Goal: Communication & Community: Answer question/provide support

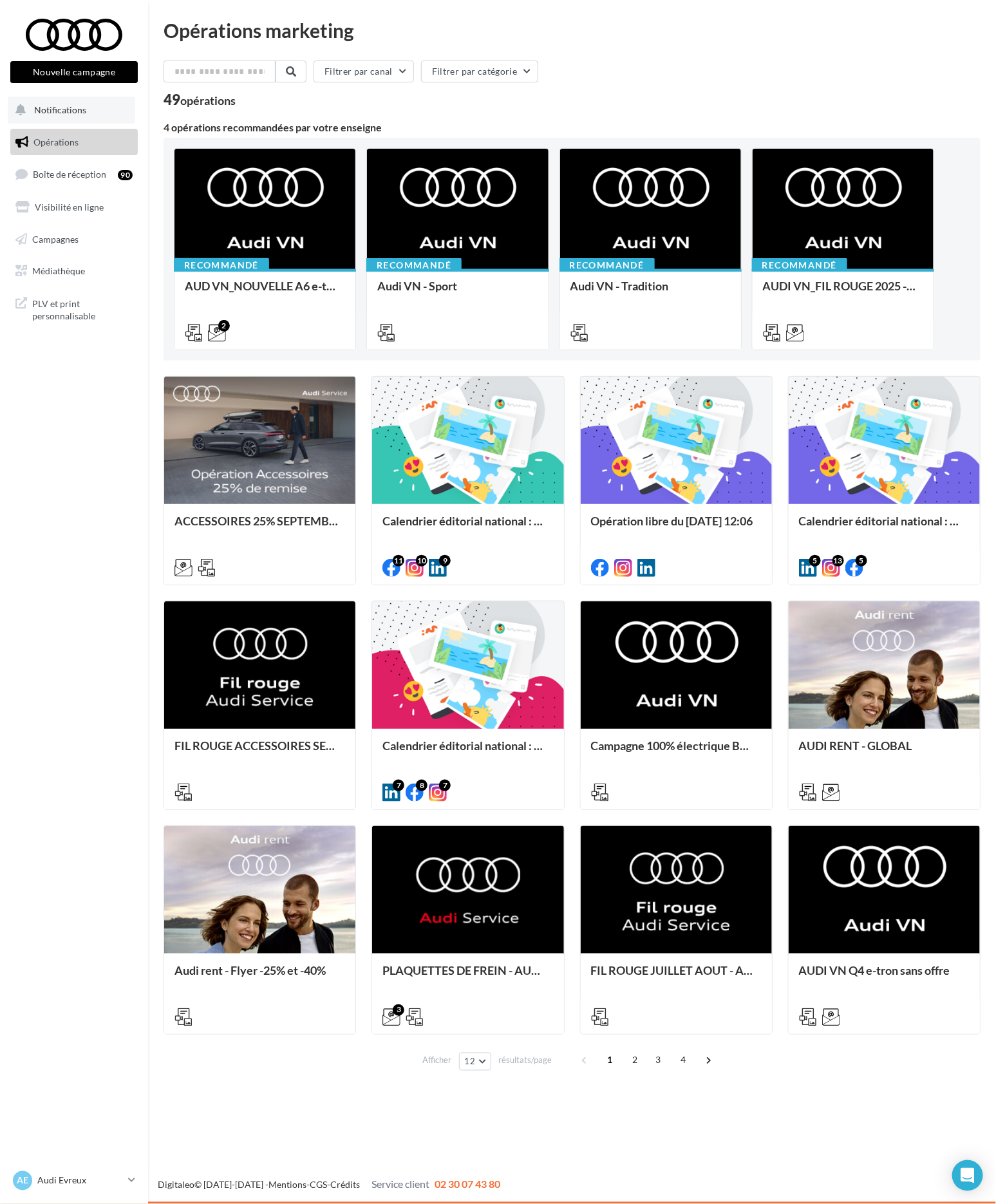
click at [57, 113] on span "Notifications" at bounding box center [60, 109] width 52 height 11
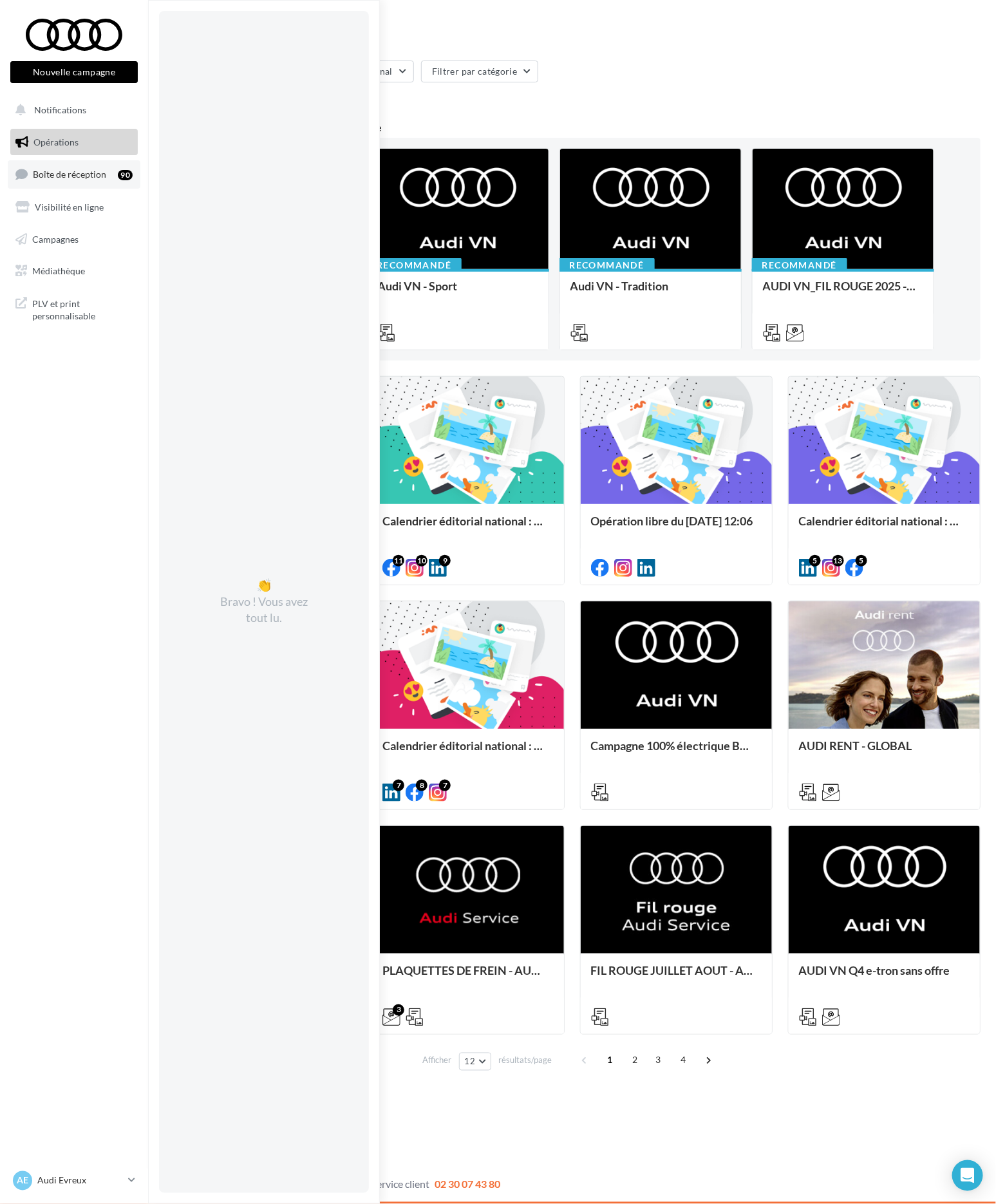
click at [68, 168] on link "Boîte de réception 90" at bounding box center [74, 174] width 133 height 27
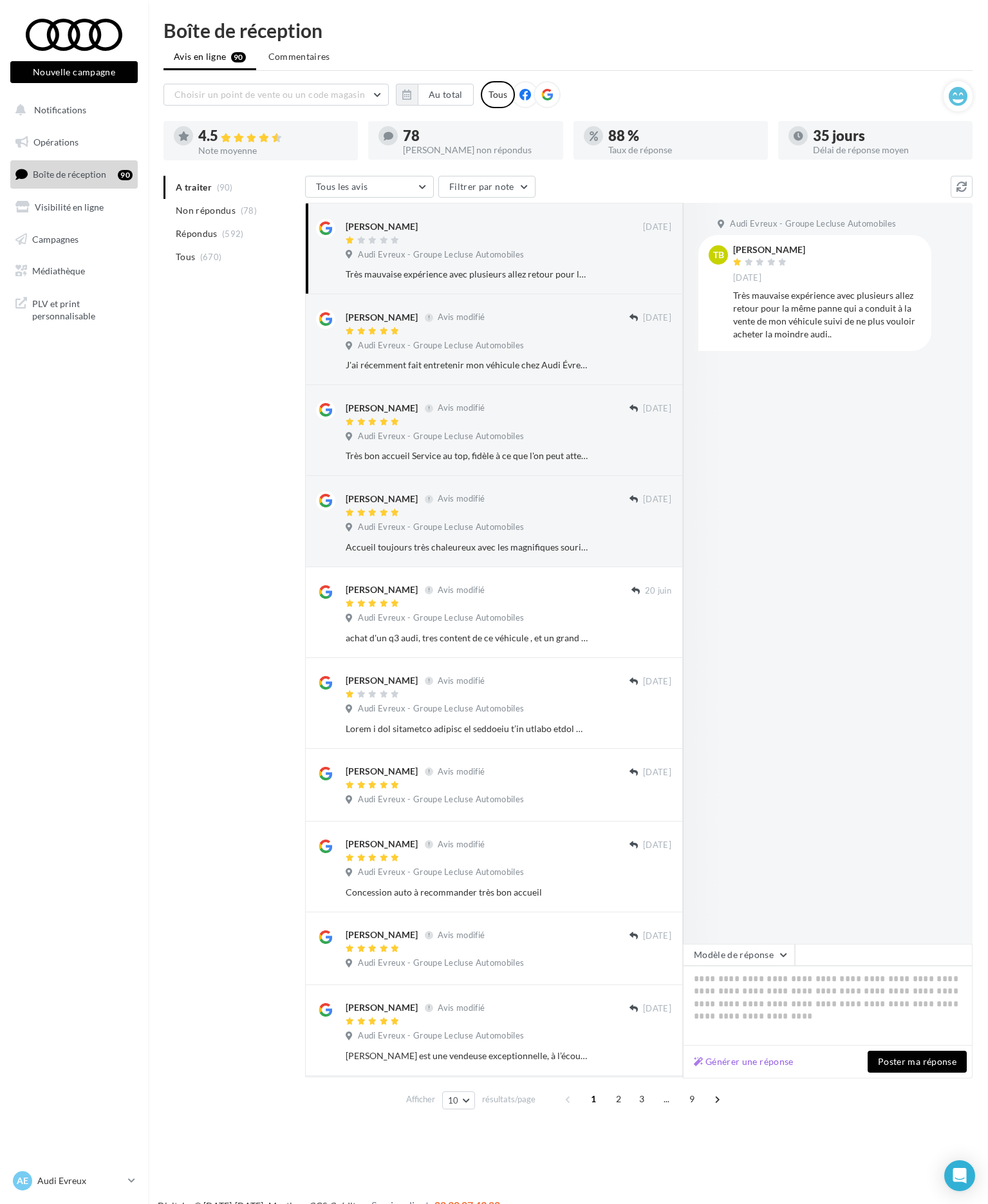
click at [415, 82] on div "Choisir un point de vente ou un code magasin 01842 - Audi Evreux - Groupe Leclu…" at bounding box center [553, 95] width 780 height 27
click at [422, 85] on button "Au total" at bounding box center [446, 95] width 56 height 22
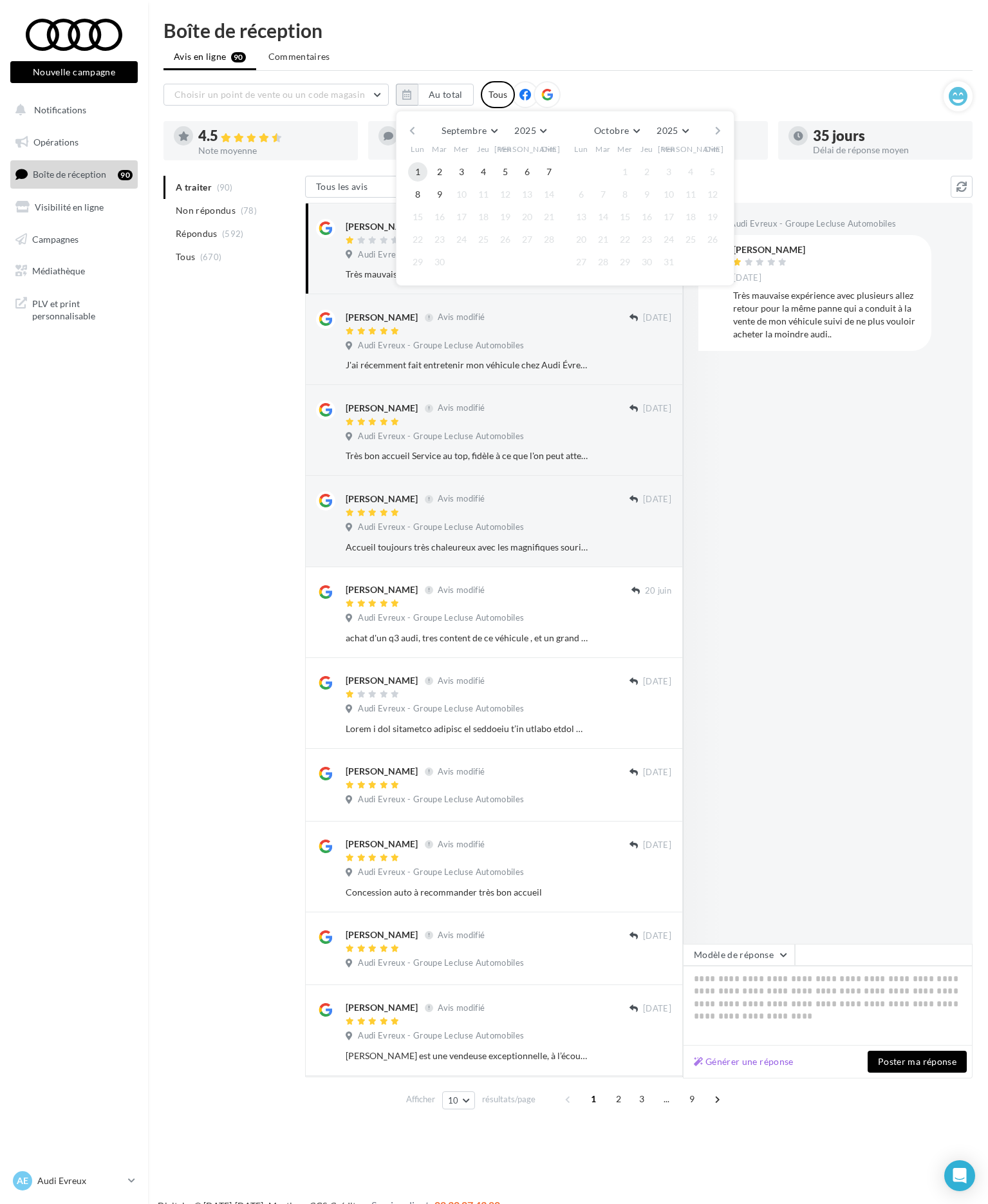
click at [415, 168] on button "1" at bounding box center [418, 172] width 19 height 19
click at [429, 188] on div at bounding box center [440, 194] width 22 height 16
click at [442, 194] on button "9" at bounding box center [439, 194] width 19 height 19
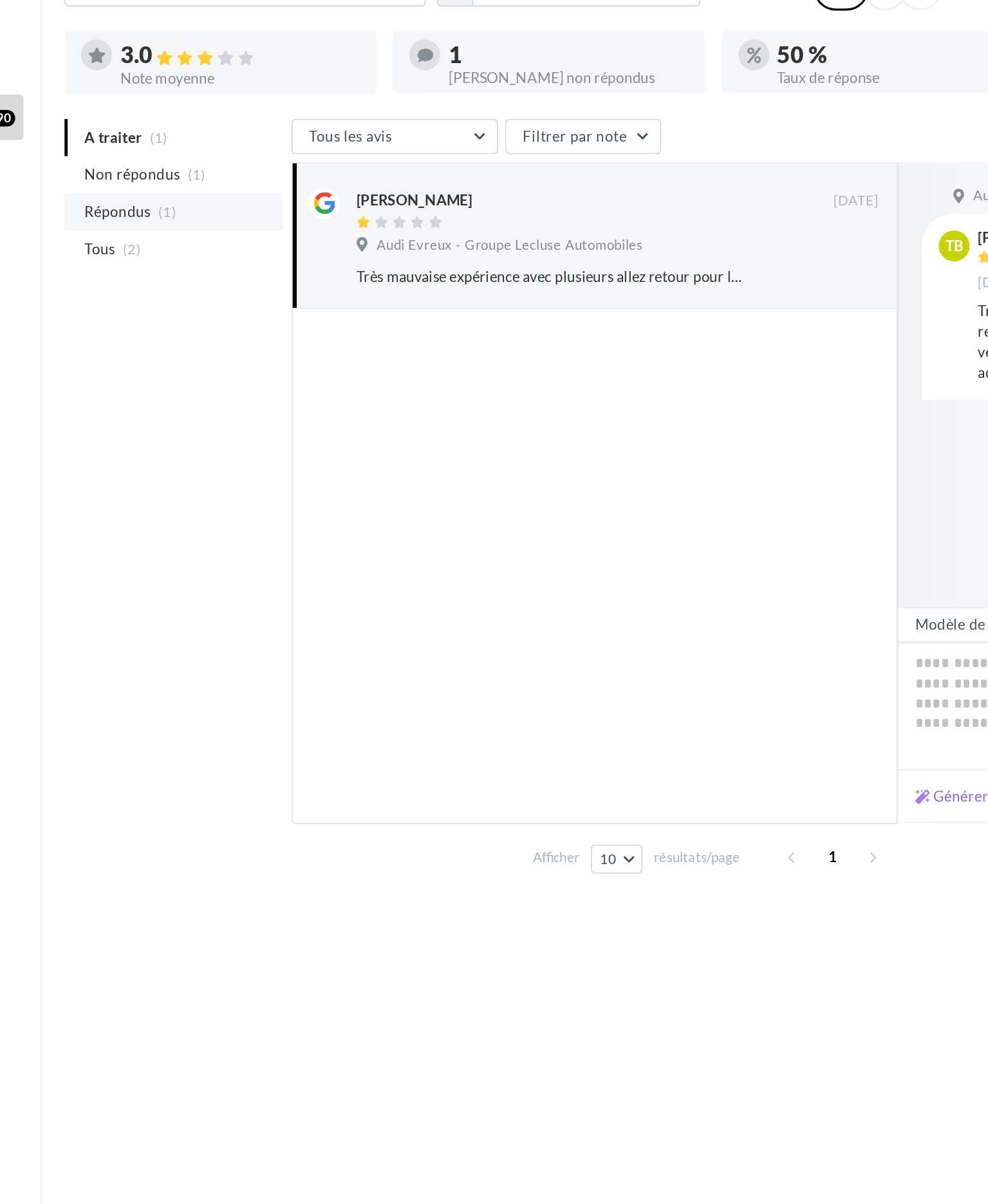
click at [223, 228] on span "(1)" at bounding box center [227, 233] width 11 height 10
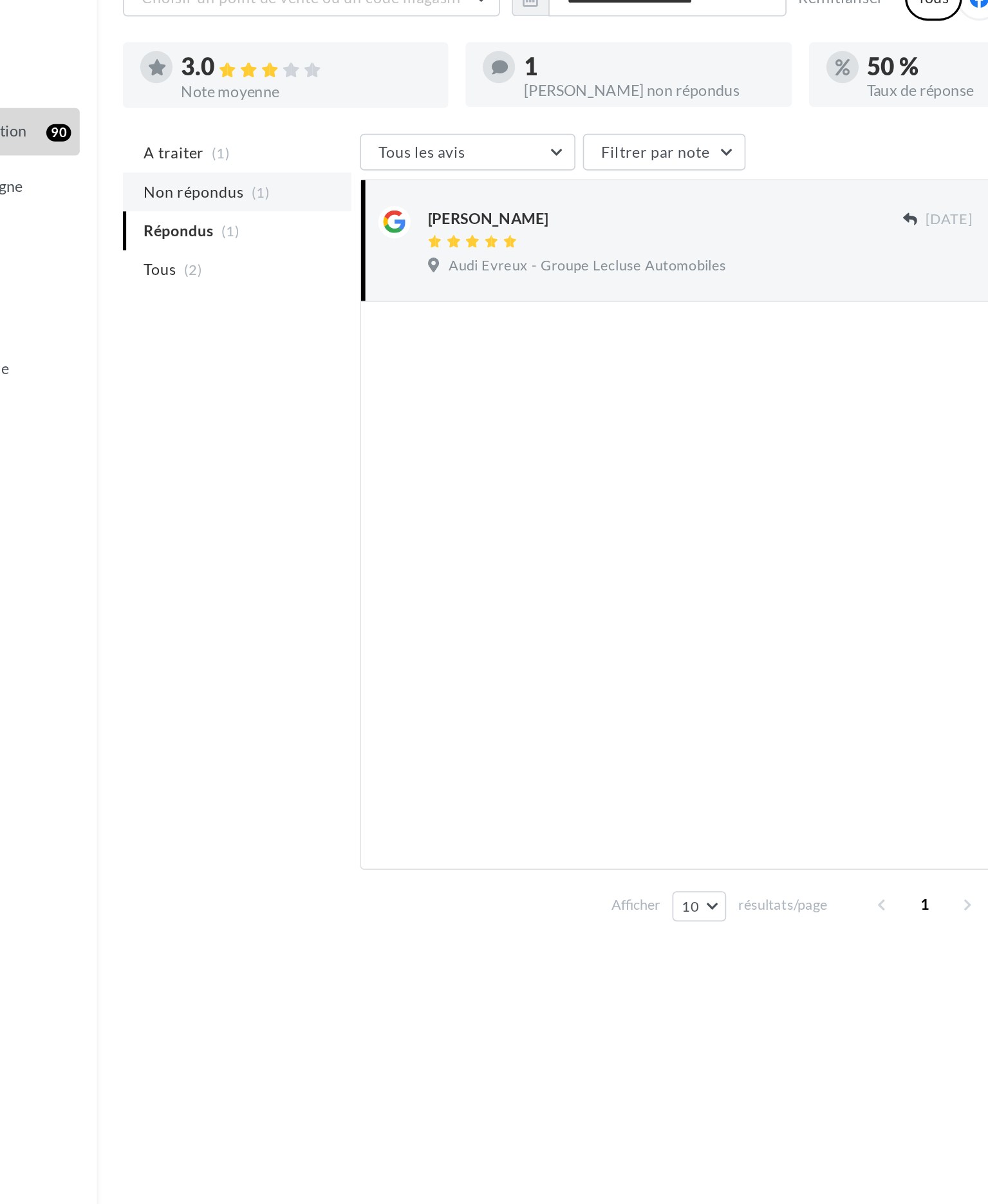
click at [224, 211] on span "Non répondus" at bounding box center [205, 210] width 60 height 13
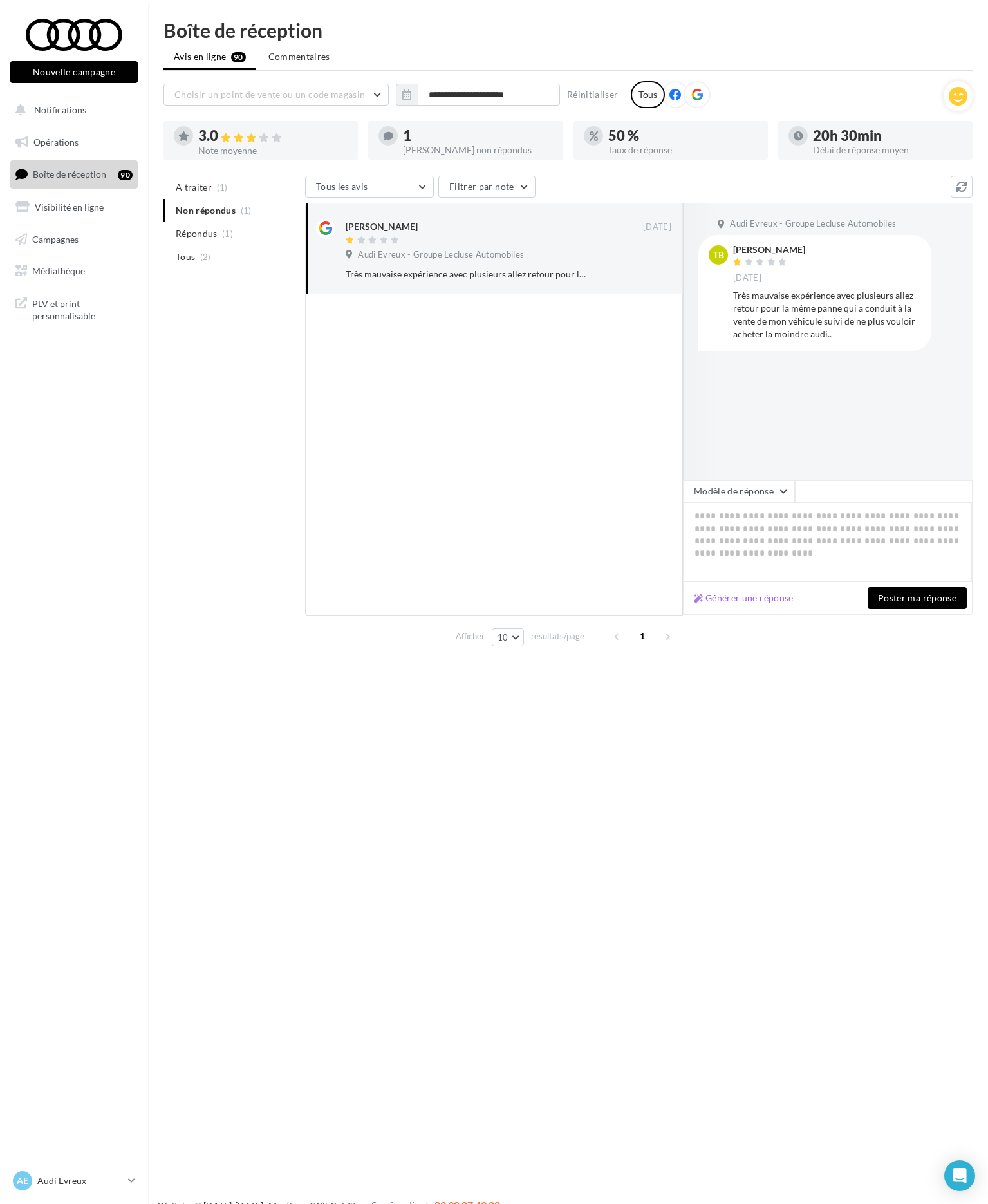
click at [789, 529] on textarea at bounding box center [828, 542] width 289 height 80
click at [772, 490] on button "Modèle de réponse" at bounding box center [739, 491] width 112 height 22
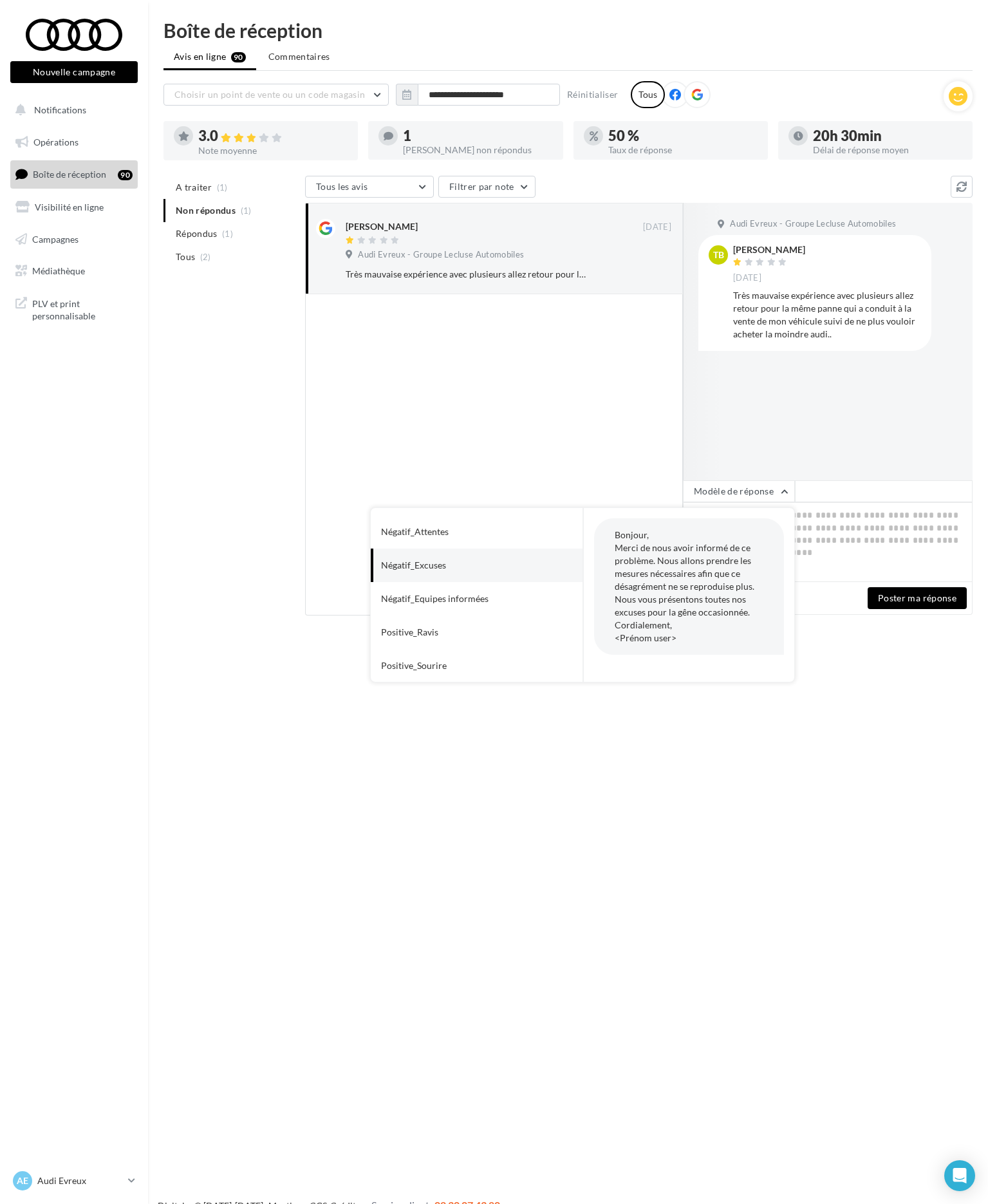
scroll to position [729, 0]
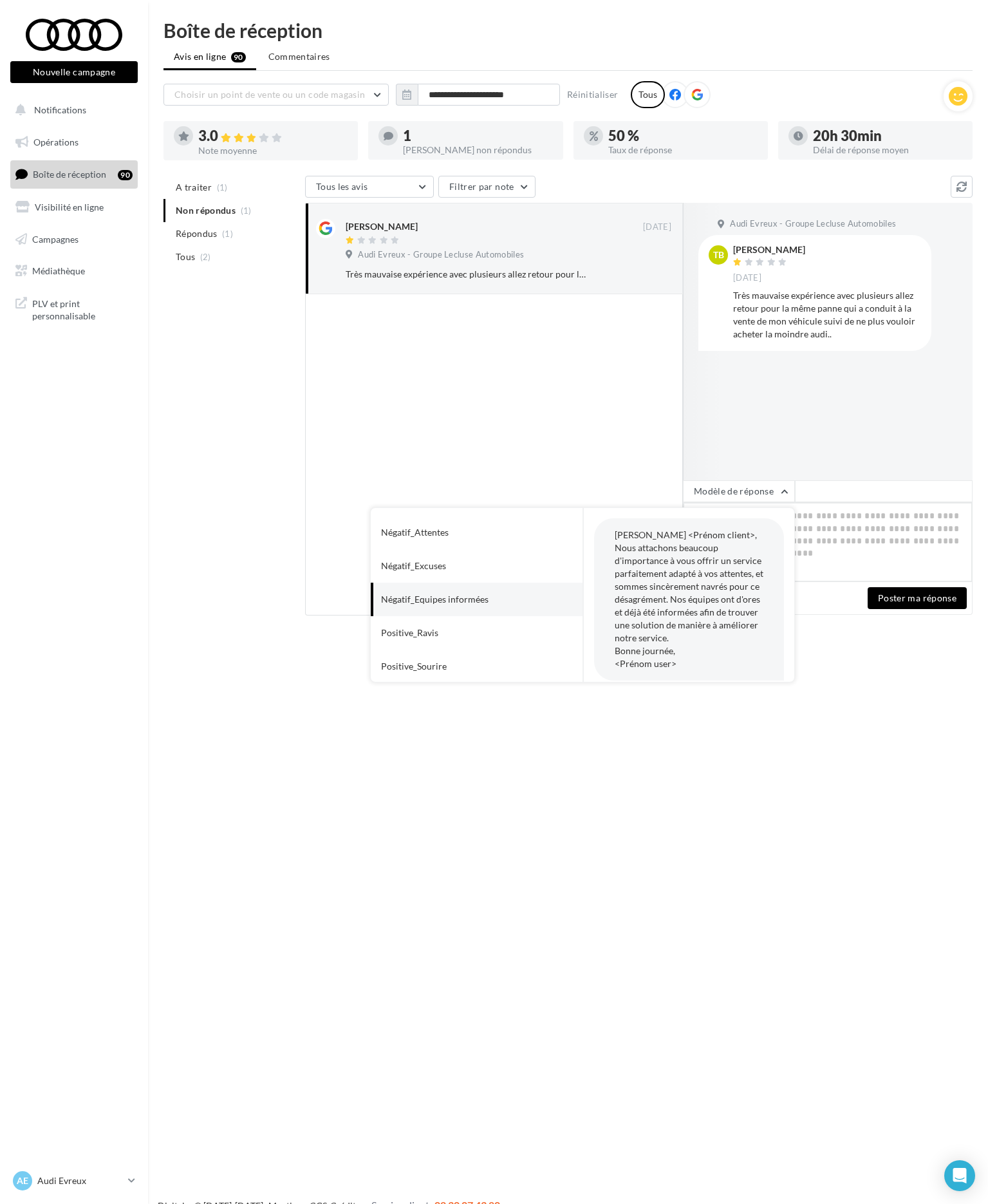
click at [828, 545] on textarea at bounding box center [828, 542] width 289 height 80
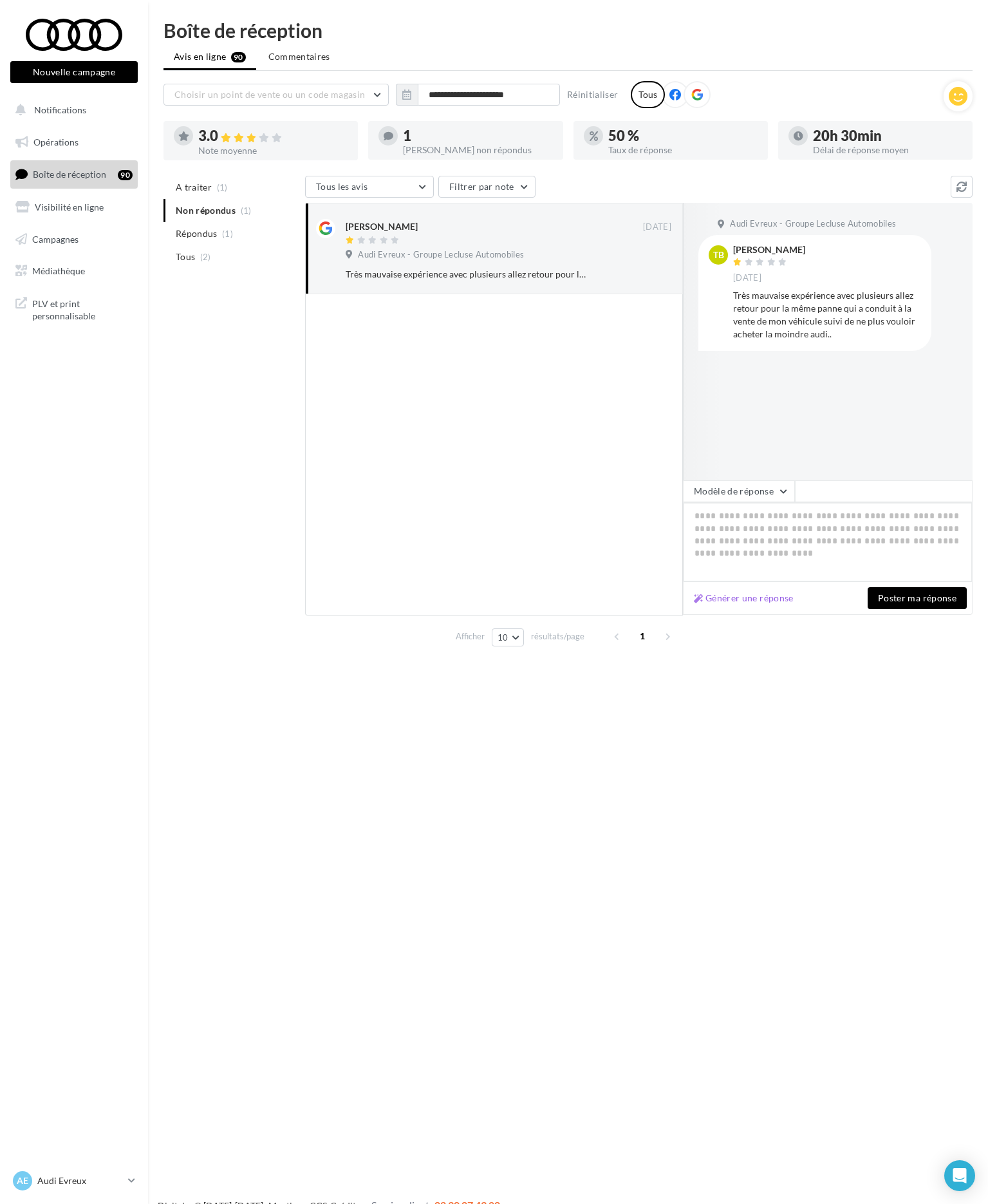
paste textarea "**********"
type textarea "**********"
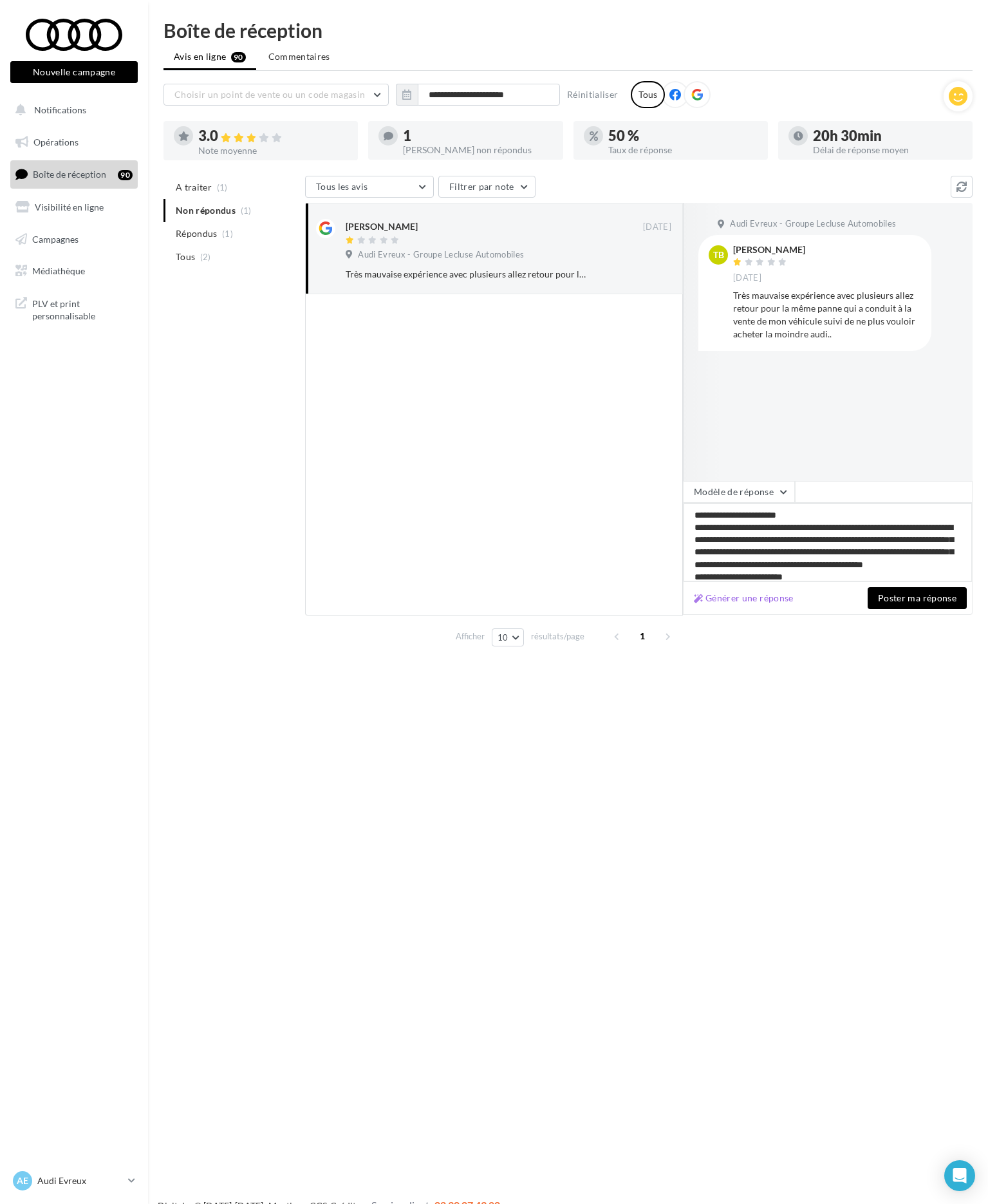
type textarea "**********"
click at [890, 590] on button "Poster ma réponse" at bounding box center [917, 598] width 99 height 22
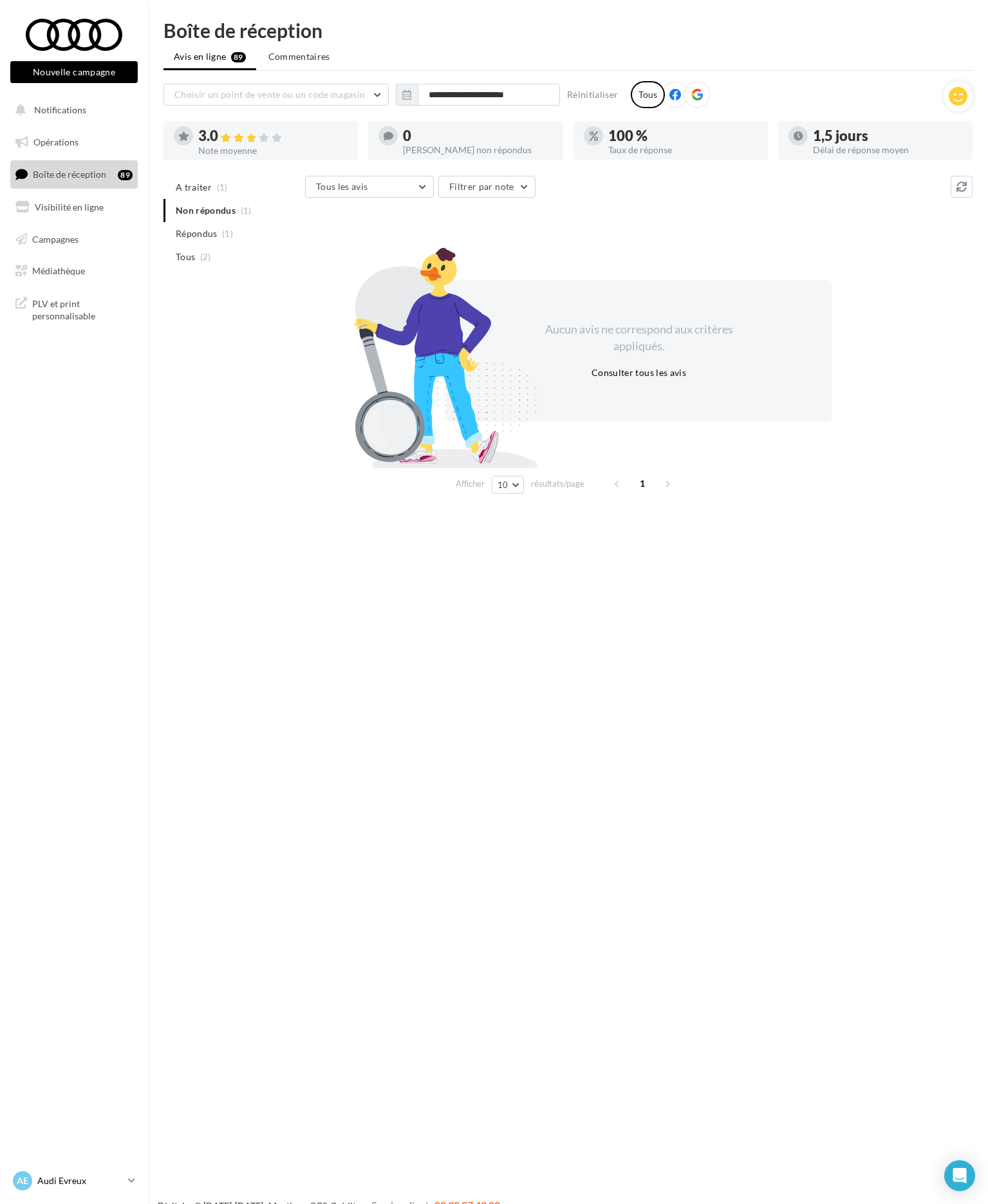
click at [130, 1177] on icon at bounding box center [131, 1180] width 7 height 11
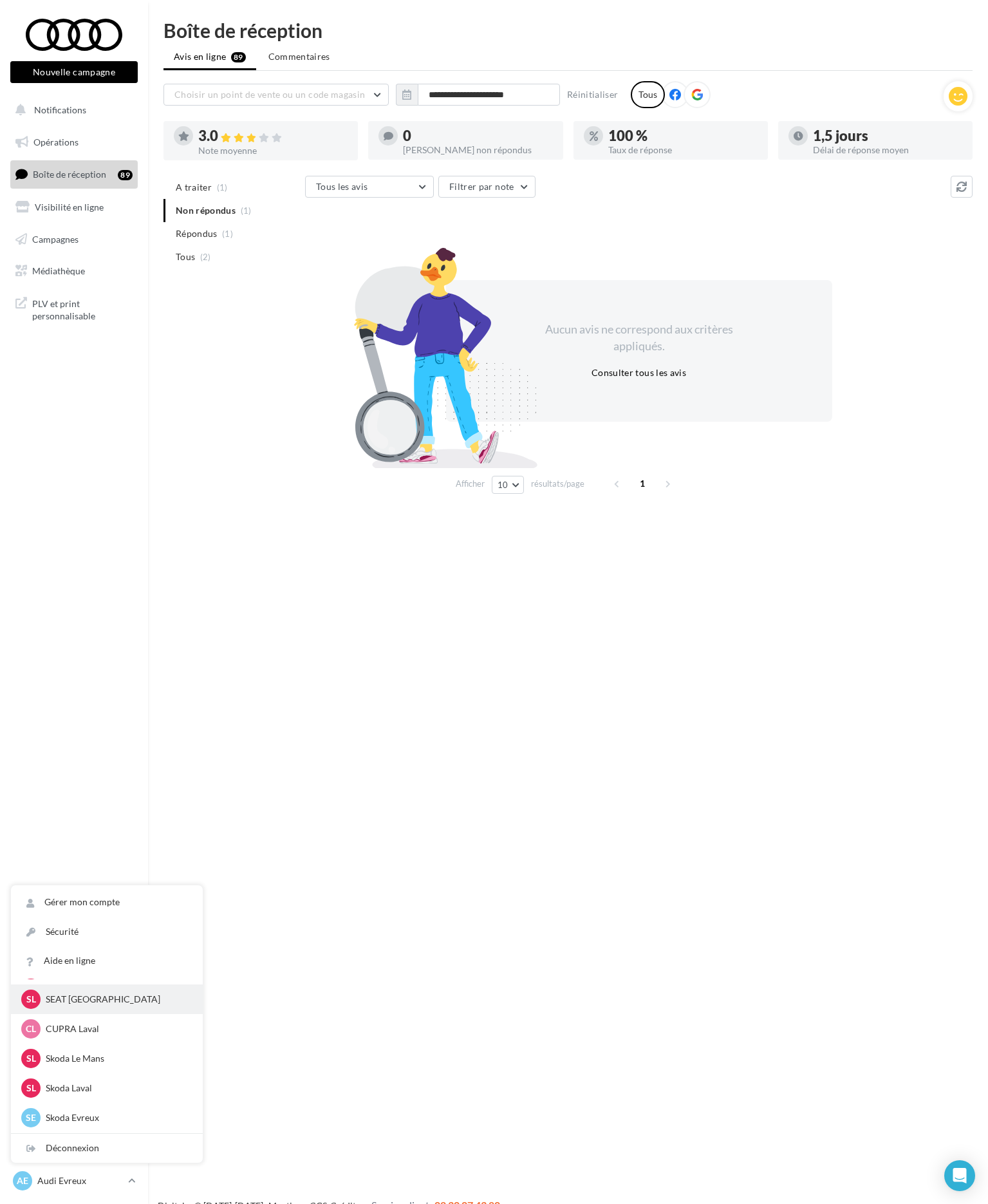
scroll to position [113, 0]
click at [109, 1031] on p "SEAT [GEOGRAPHIC_DATA]" at bounding box center [117, 1035] width 142 height 13
